Goal: Entertainment & Leisure: Consume media (video, audio)

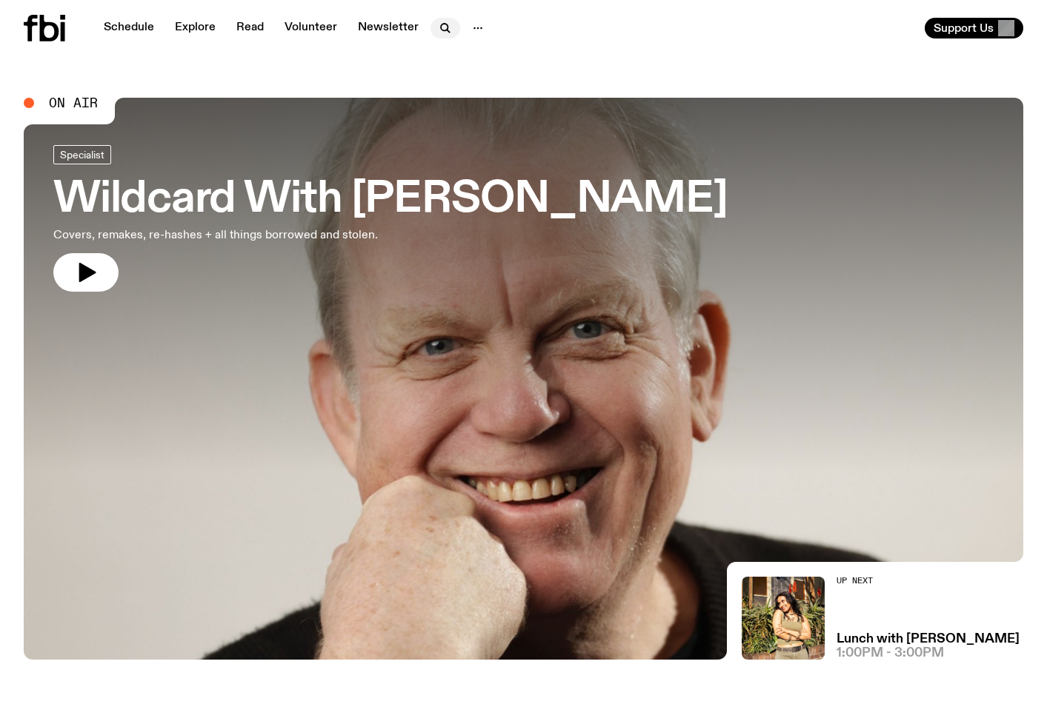
click at [436, 28] on icon "button" at bounding box center [445, 28] width 18 height 18
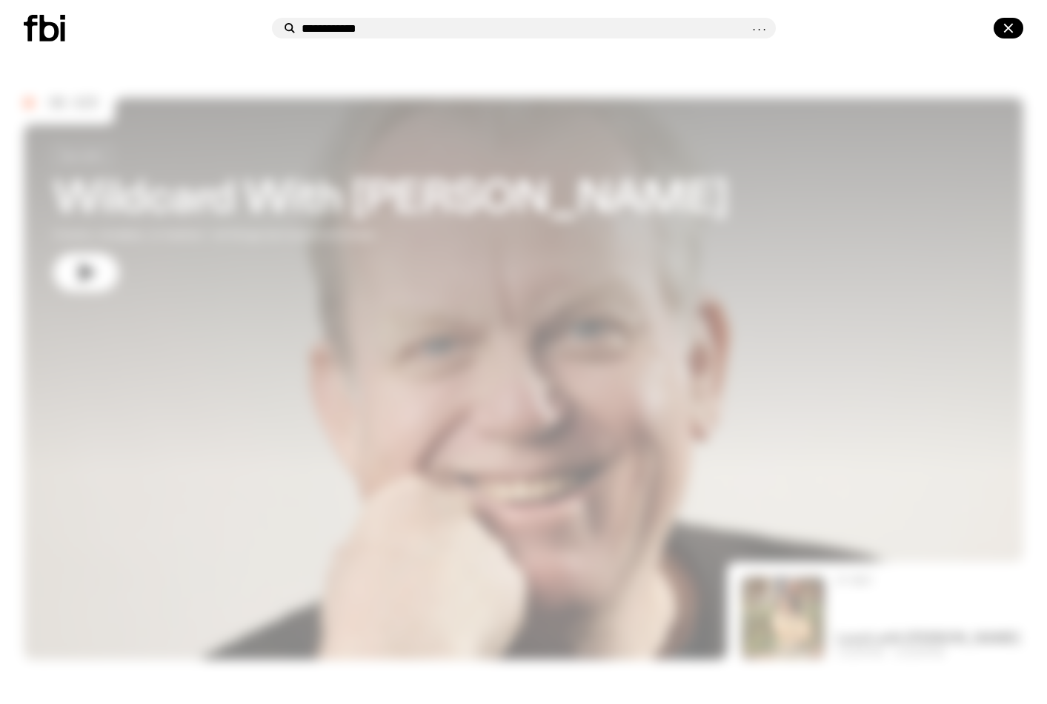
type input "**********"
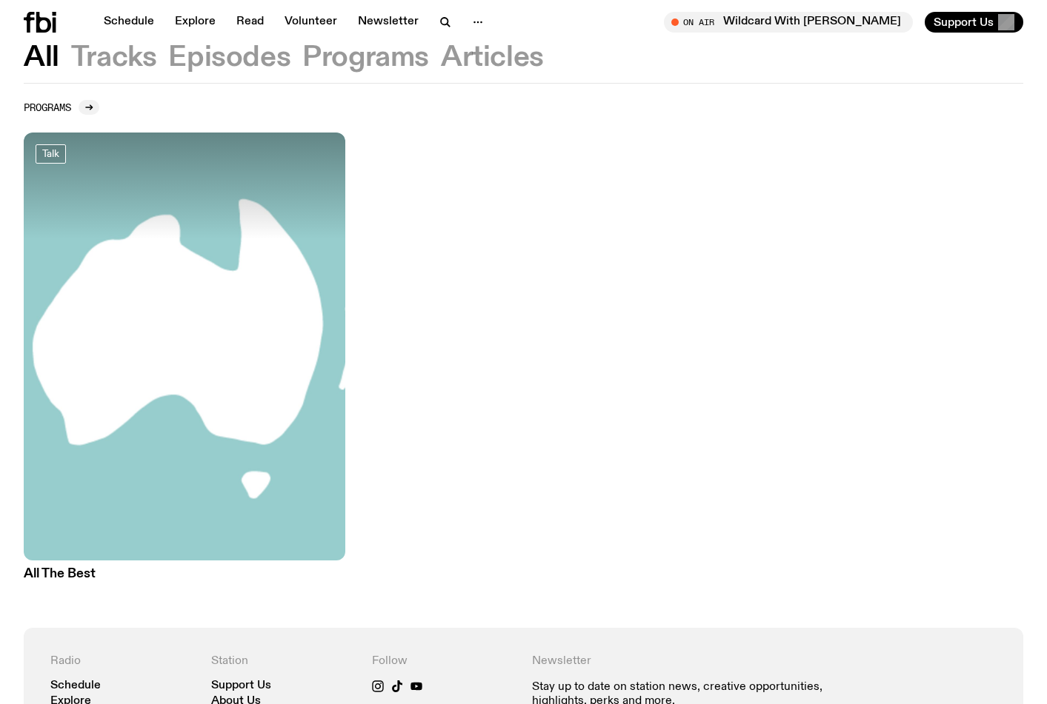
scroll to position [392, 0]
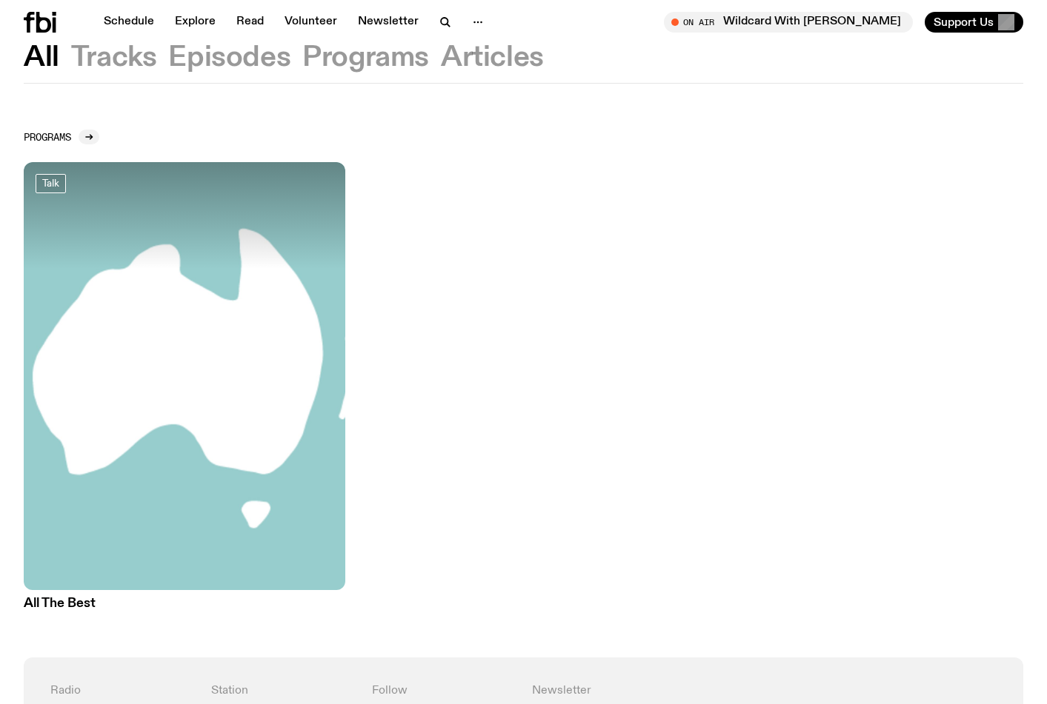
click at [51, 604] on h3 "All The Best" at bounding box center [184, 604] width 321 height 13
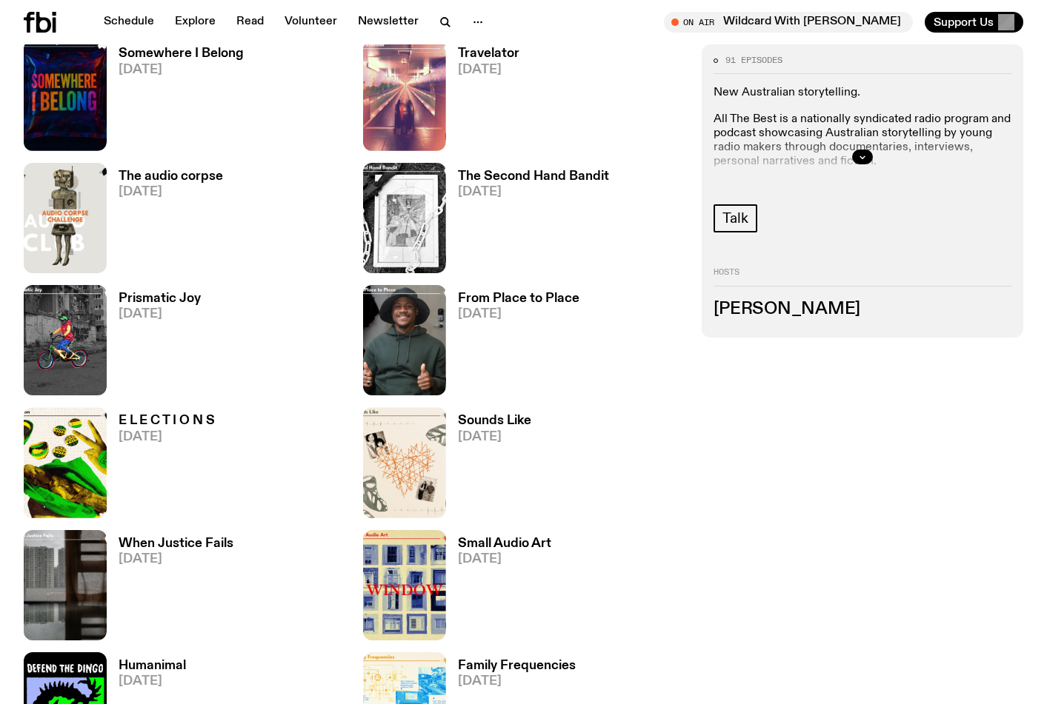
scroll to position [1732, 0]
click at [470, 299] on h3 "From Place to Place" at bounding box center [518, 298] width 121 height 13
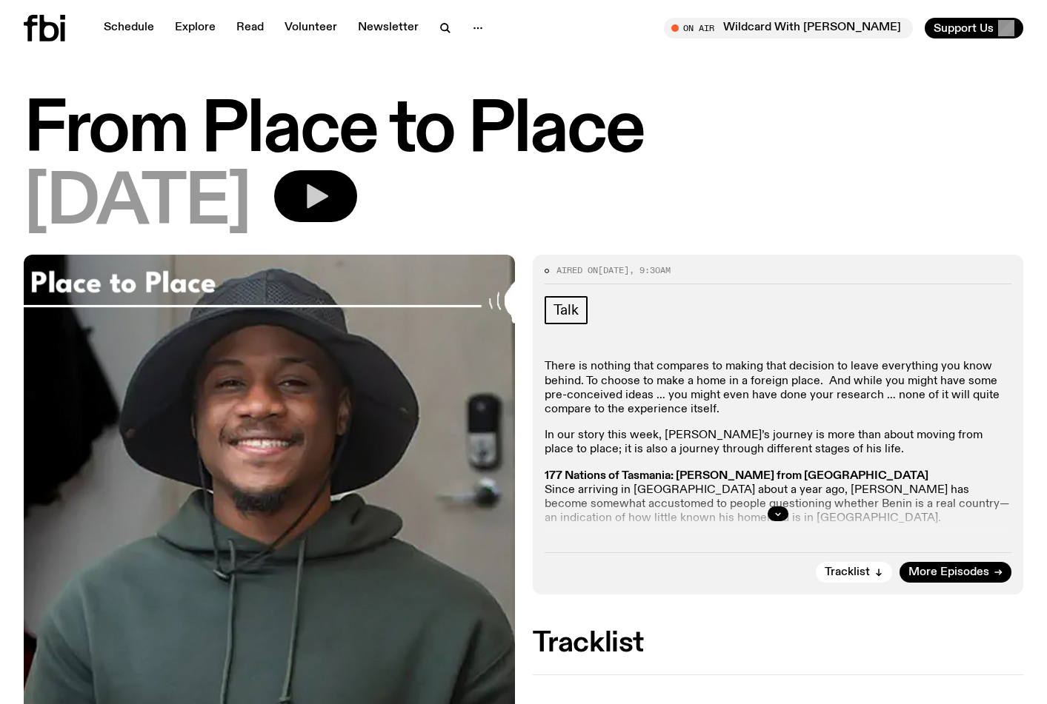
click at [357, 201] on button "button" at bounding box center [315, 196] width 83 height 52
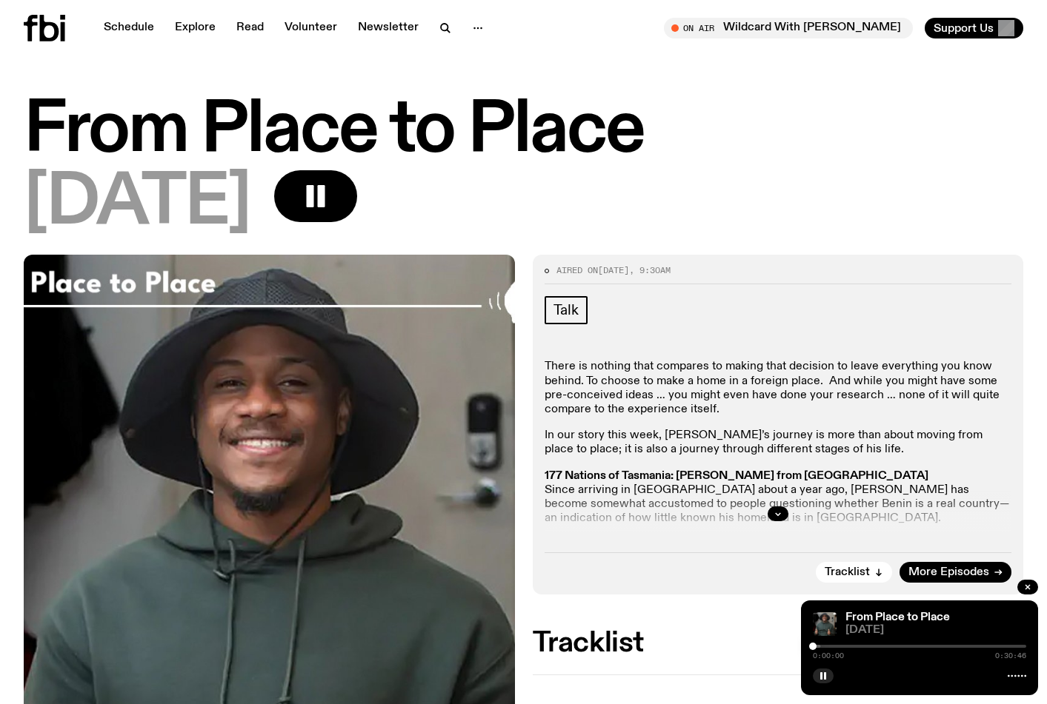
click at [835, 649] on div "0:00:00 0:30:46" at bounding box center [919, 651] width 213 height 18
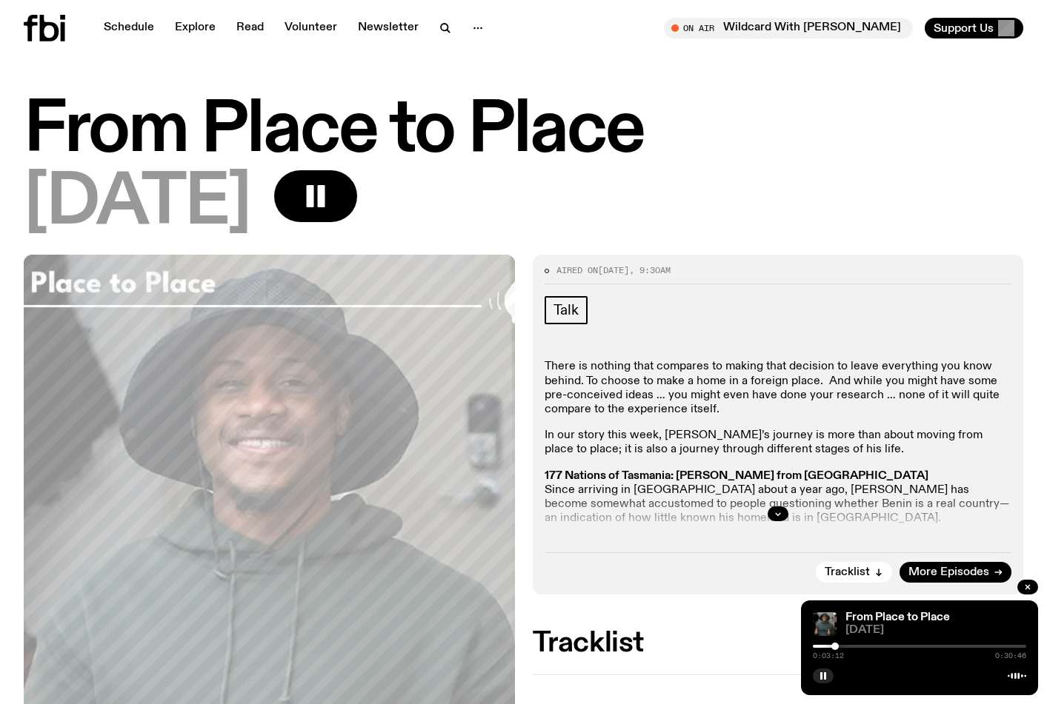
drag, startPoint x: 810, startPoint y: 648, endPoint x: 838, endPoint y: 650, distance: 29.0
click at [838, 650] on div "0:03:12 0:30:46" at bounding box center [919, 651] width 213 height 18
drag, startPoint x: 841, startPoint y: 647, endPoint x: 880, endPoint y: 650, distance: 39.3
click at [880, 650] on div at bounding box center [879, 646] width 7 height 7
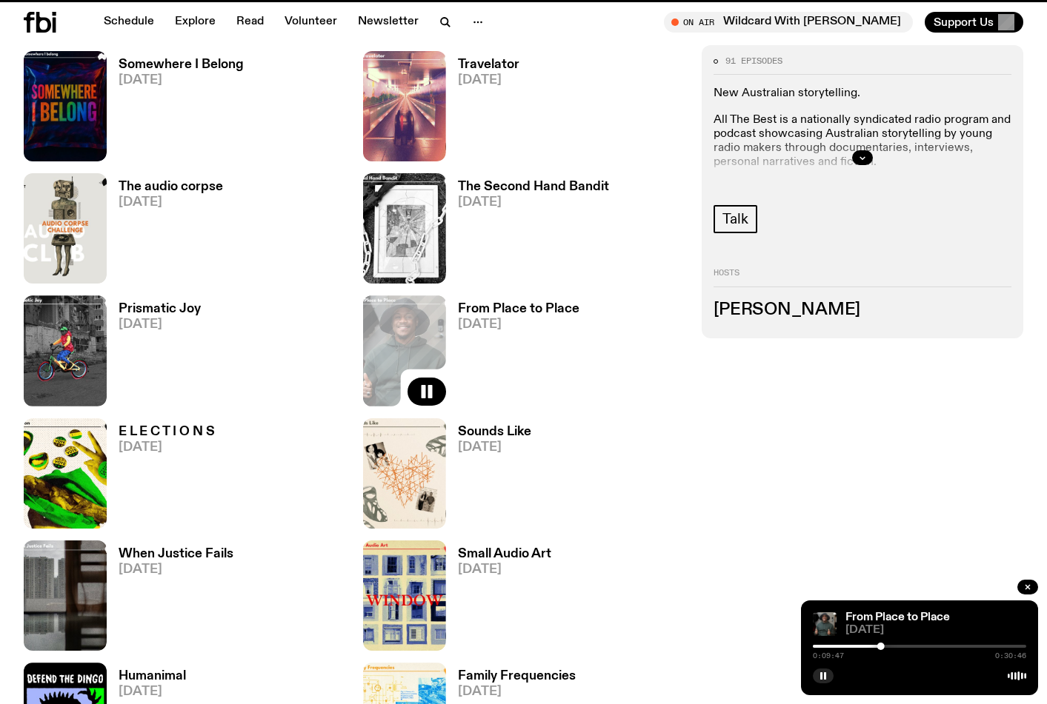
scroll to position [1720, 0]
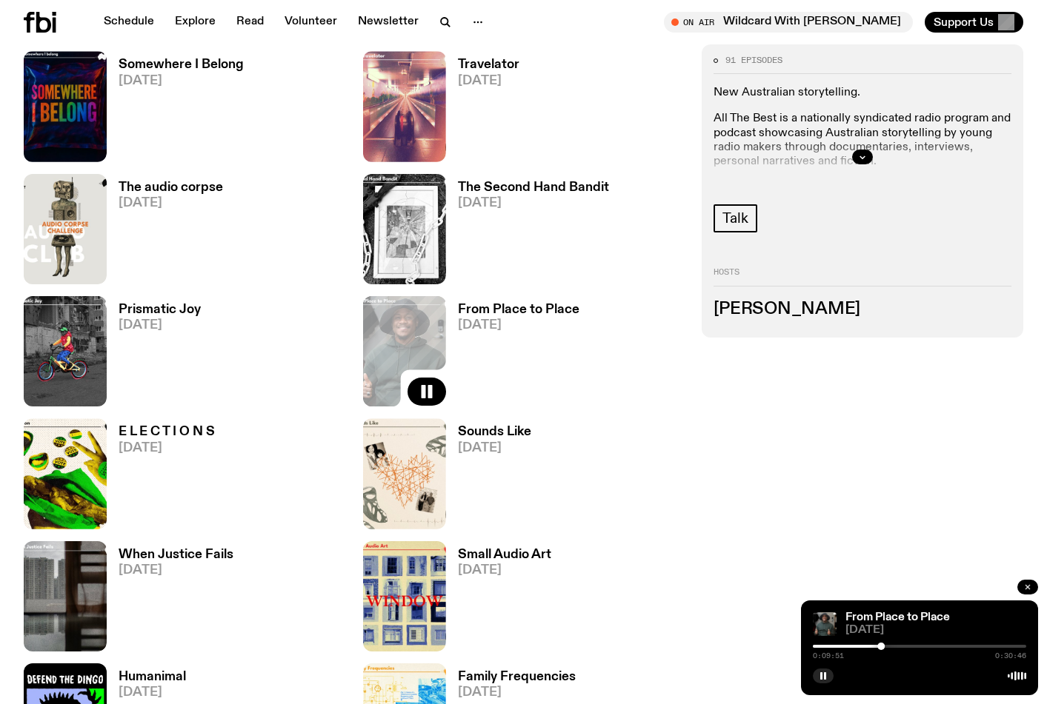
click at [1028, 587] on icon "button" at bounding box center [1027, 587] width 9 height 9
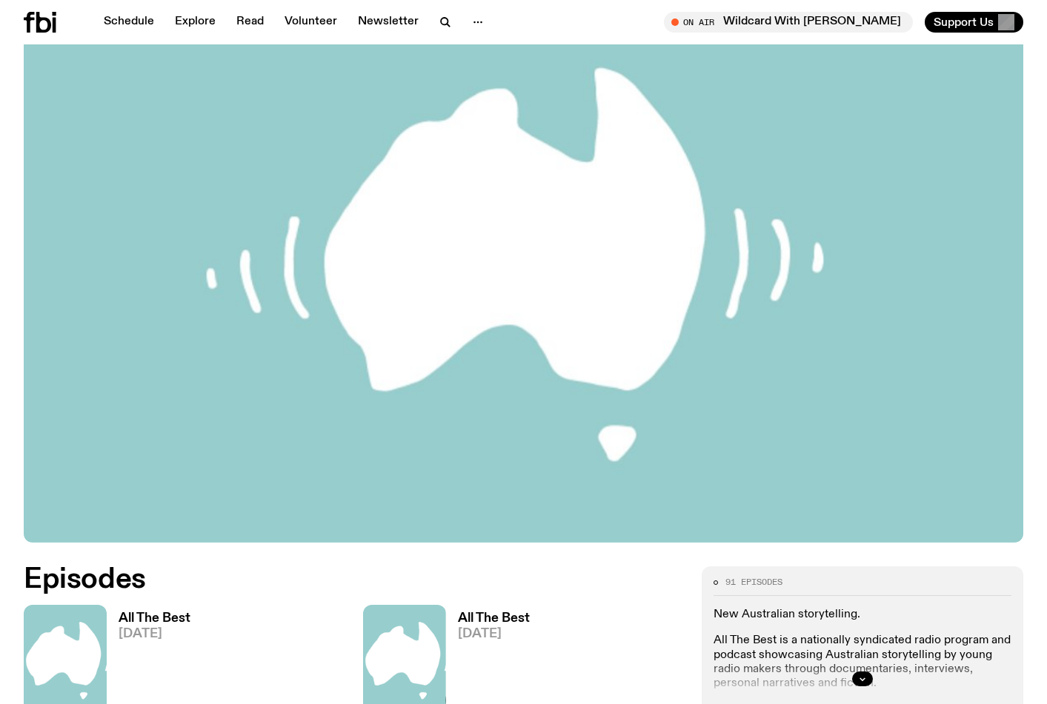
scroll to position [186, 0]
click at [156, 24] on link "Schedule" at bounding box center [129, 22] width 68 height 21
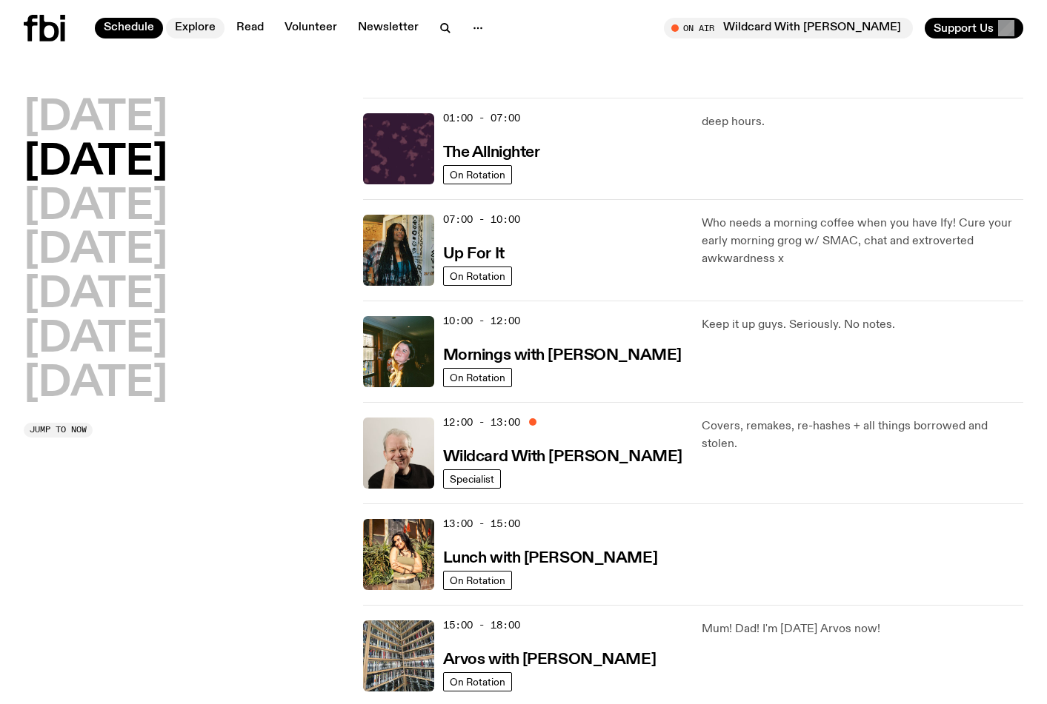
click at [206, 31] on link "Explore" at bounding box center [195, 28] width 59 height 21
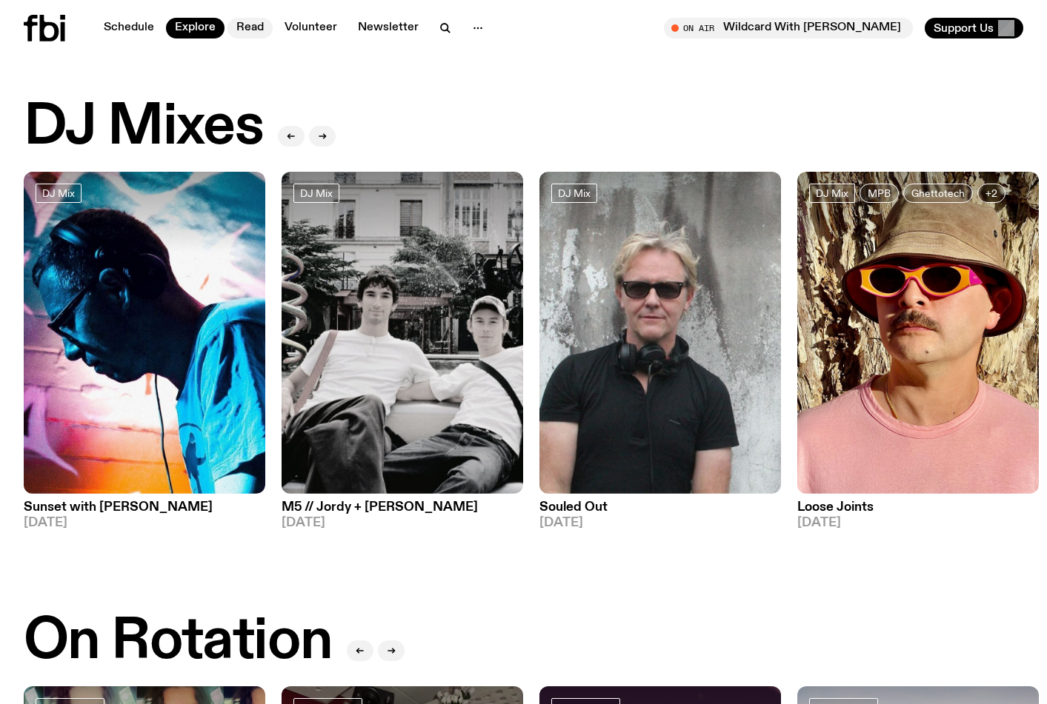
click at [255, 33] on link "Read" at bounding box center [249, 28] width 45 height 21
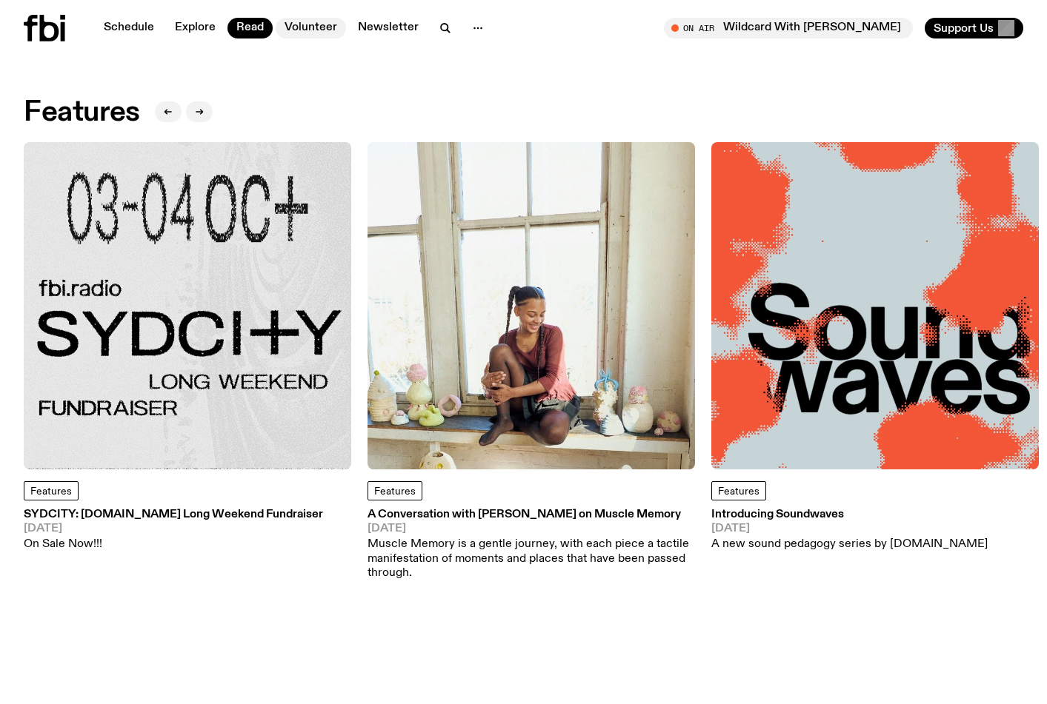
click at [316, 35] on link "Volunteer" at bounding box center [311, 28] width 70 height 21
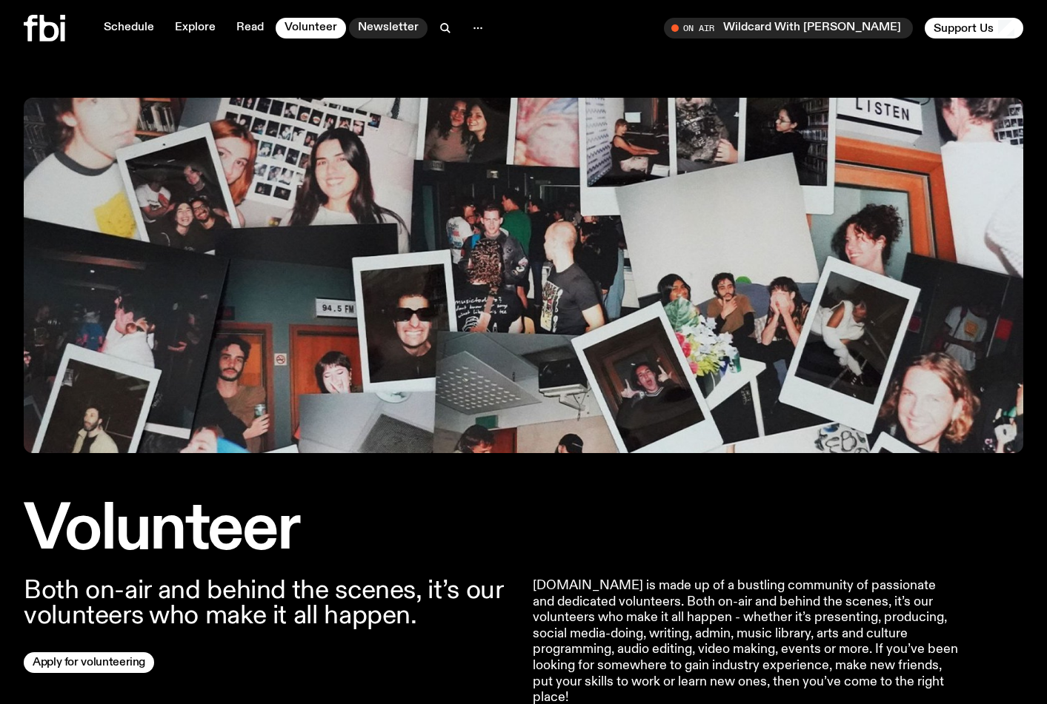
click at [375, 29] on link "Newsletter" at bounding box center [388, 28] width 79 height 21
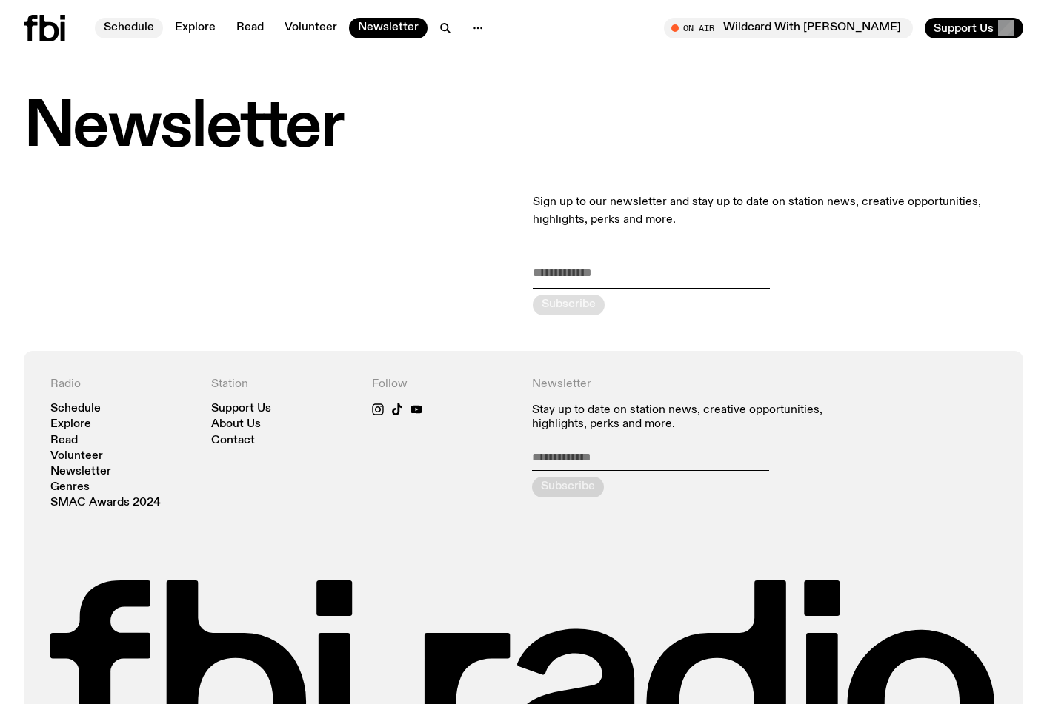
click at [136, 29] on link "Schedule" at bounding box center [129, 28] width 68 height 21
